Goal: Task Accomplishment & Management: Use online tool/utility

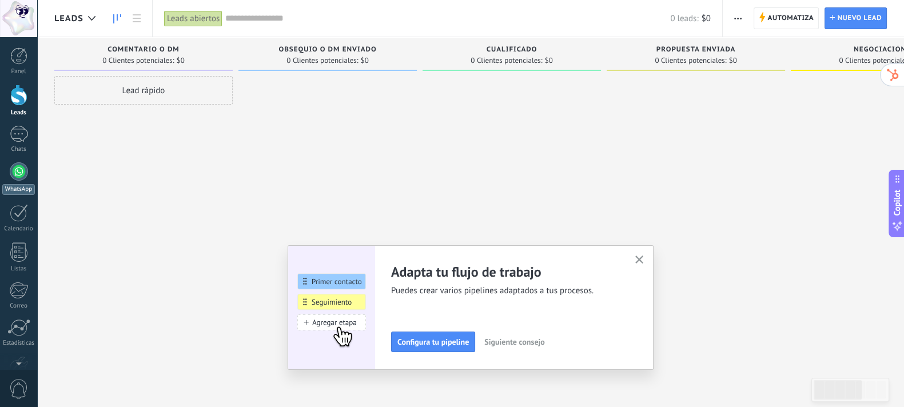
click at [23, 178] on div at bounding box center [19, 171] width 18 height 18
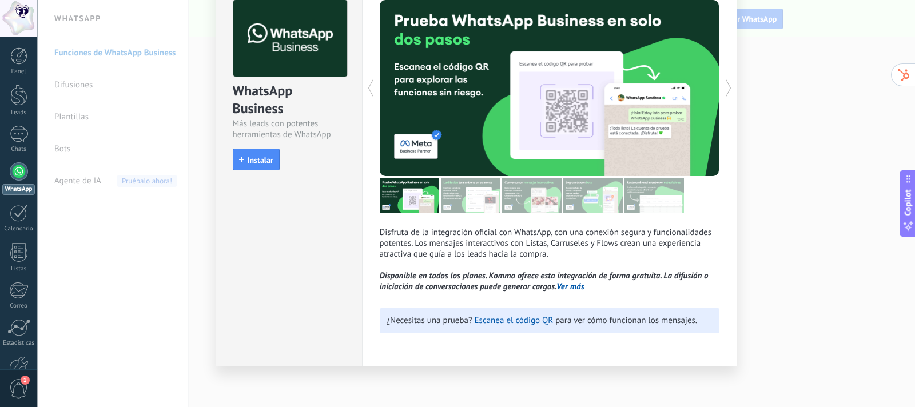
scroll to position [60, 0]
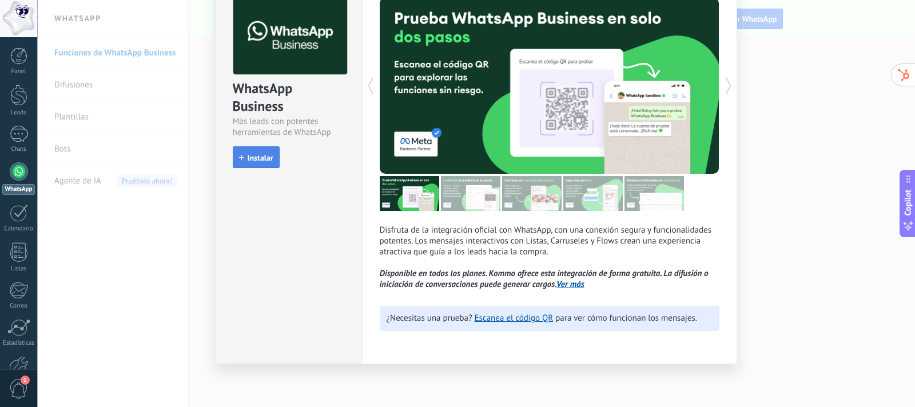
click at [254, 157] on span "Instalar" at bounding box center [261, 158] width 26 height 8
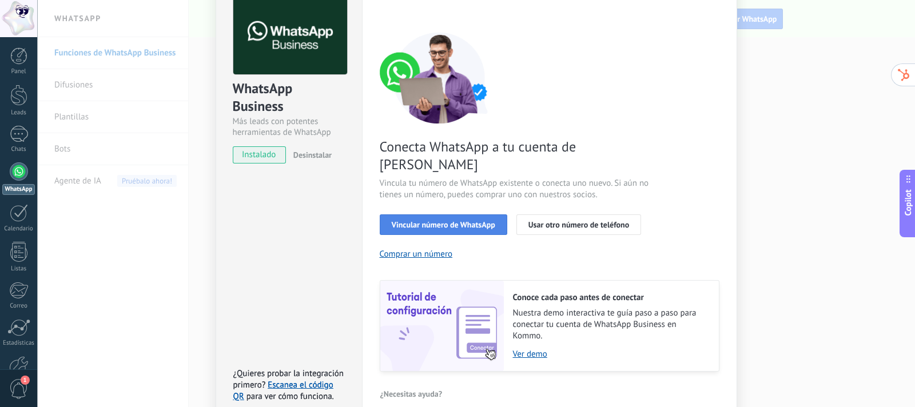
click at [484, 214] on button "Vincular número de WhatsApp" at bounding box center [443, 224] width 127 height 21
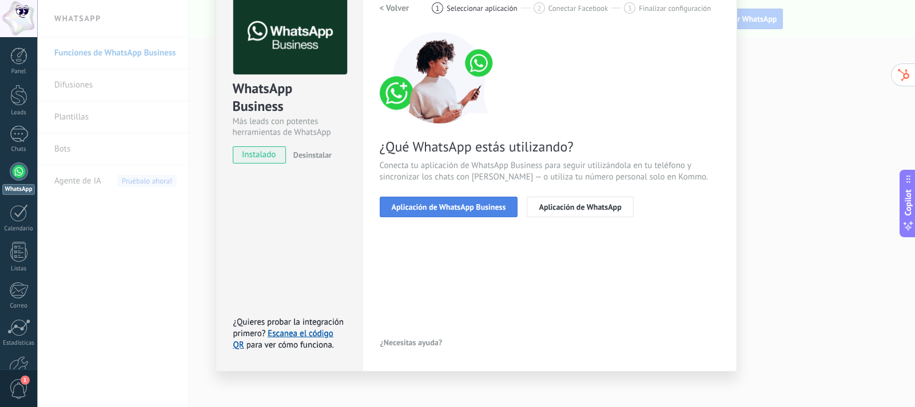
click at [471, 210] on span "Aplicación de WhatsApp Business" at bounding box center [449, 207] width 114 height 8
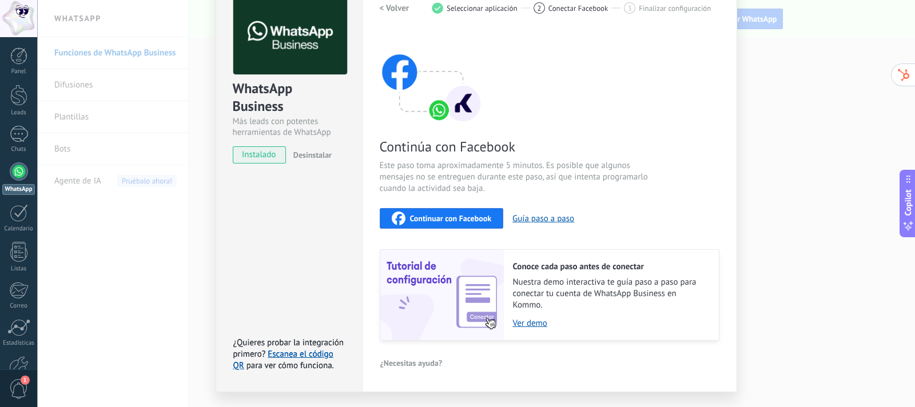
click at [481, 219] on span "Continuar con Facebook" at bounding box center [451, 218] width 82 height 8
